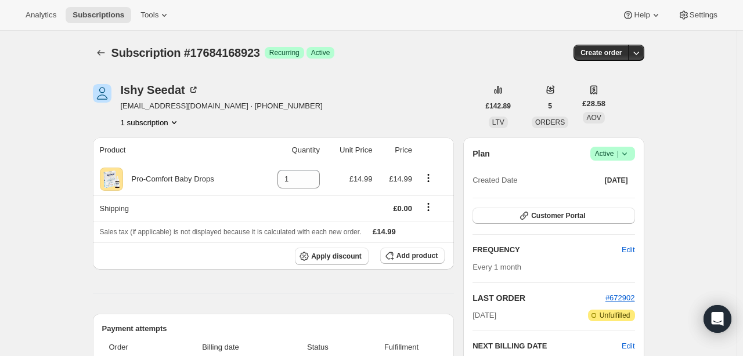
click at [627, 153] on icon at bounding box center [625, 154] width 12 height 12
click at [624, 198] on span "Cancel subscription" at bounding box center [616, 196] width 66 height 9
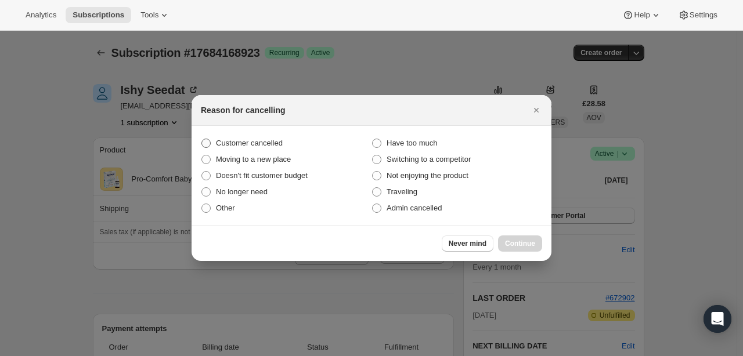
click at [213, 144] on label "Customer cancelled" at bounding box center [286, 143] width 171 height 16
click at [202, 139] on input "Customer cancelled" at bounding box center [201, 139] width 1 height 1
radio input "true"
click at [526, 247] on span "Continue" at bounding box center [520, 243] width 30 height 9
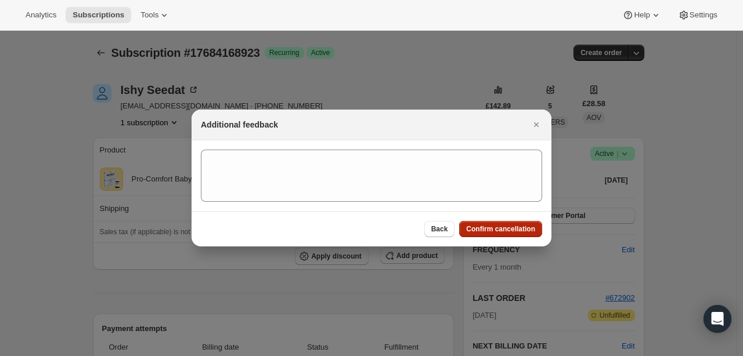
click at [508, 229] on span "Confirm cancellation" at bounding box center [500, 229] width 69 height 9
